Goal: Transaction & Acquisition: Purchase product/service

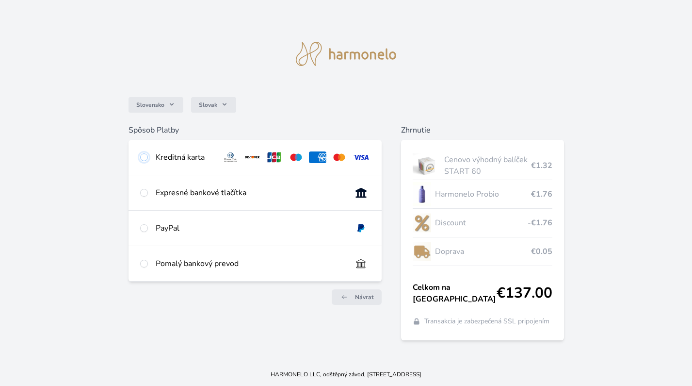
click at [146, 160] on input "radio" at bounding box center [144, 157] width 8 height 8
radio input "true"
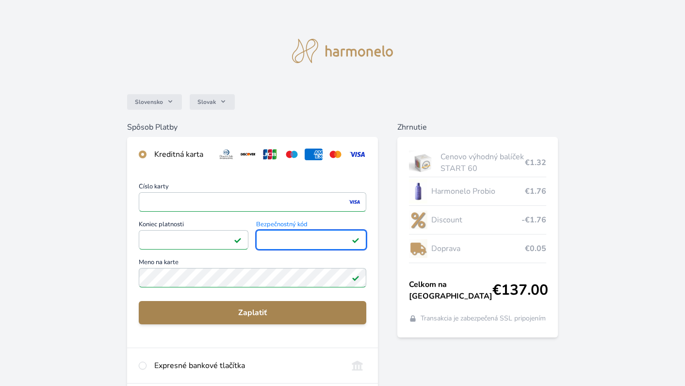
click at [234, 313] on span "Zaplatiť" at bounding box center [253, 313] width 212 height 12
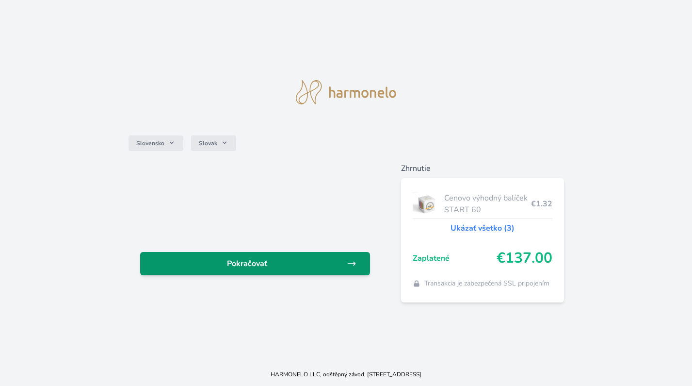
click at [242, 267] on span "Pokračovať" at bounding box center [247, 264] width 199 height 12
